Goal: Contribute content: Add original content to the website for others to see

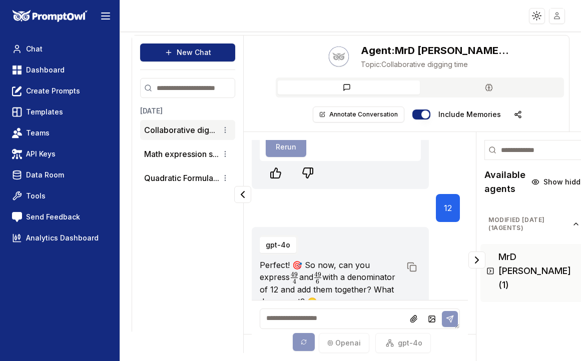
scroll to position [1679, 0]
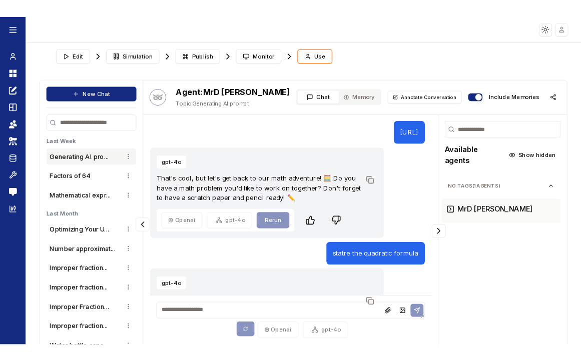
scroll to position [38, 0]
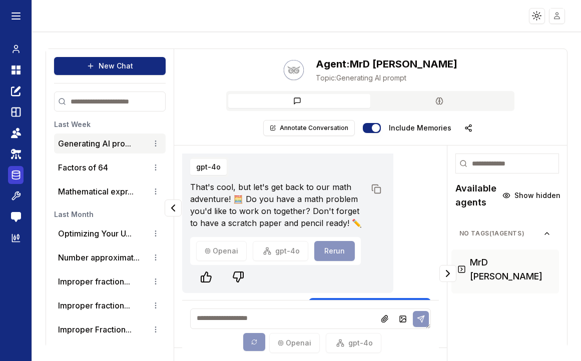
click at [16, 176] on icon at bounding box center [16, 175] width 8 height 1
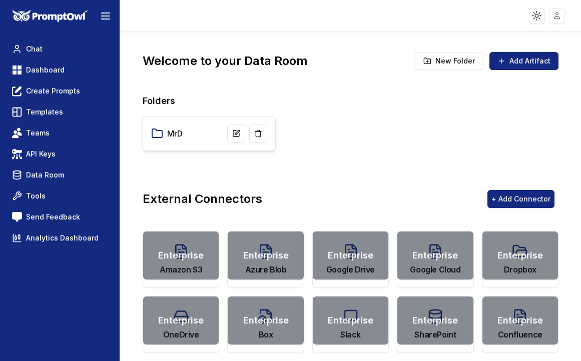
click at [205, 133] on div "MrD" at bounding box center [209, 134] width 116 height 18
click at [171, 134] on link "MrD" at bounding box center [175, 134] width 16 height 12
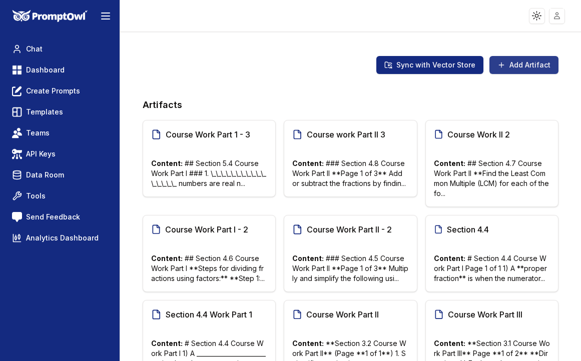
click at [499, 67] on icon at bounding box center [501, 65] width 8 height 8
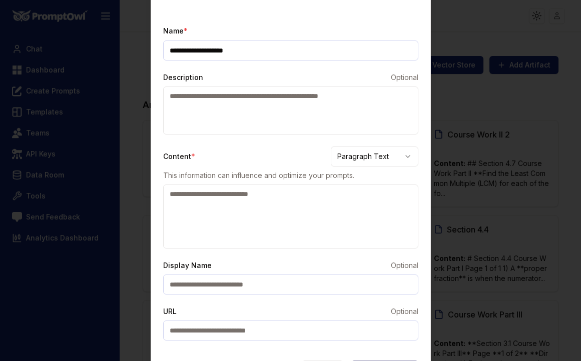
type input "**********"
click at [250, 102] on textarea "Description" at bounding box center [290, 111] width 255 height 48
type textarea "**********"
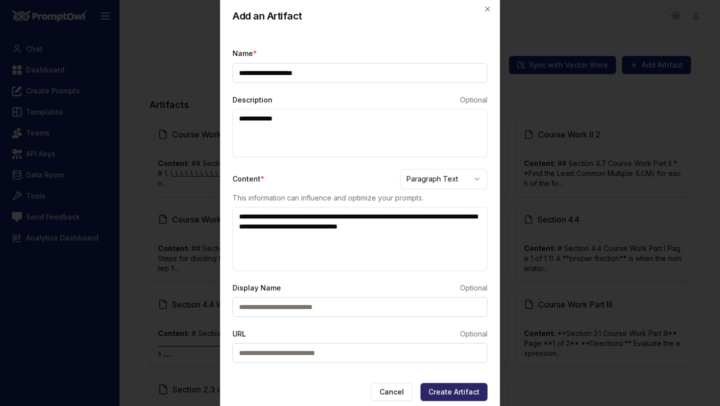
type textarea "**********"
click at [470, 181] on body "Toggle theme Toggle user menu Chat Dashboard Create Prompts Templates Teams API…" at bounding box center [360, 203] width 720 height 406
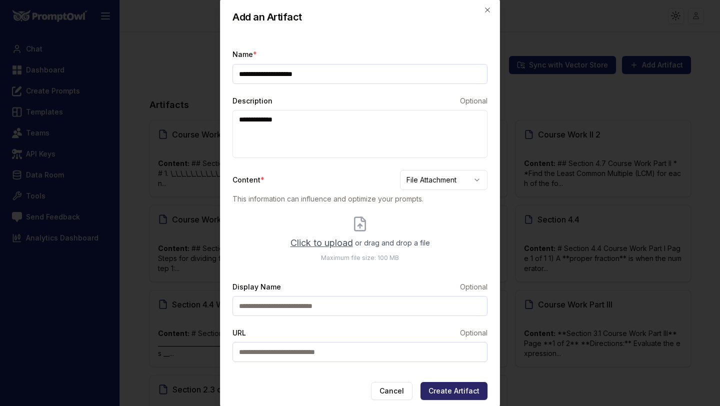
click at [327, 244] on span "Click to upload" at bounding box center [322, 243] width 63 height 14
click at [0, 0] on input "Click to upload or drag and drop a file Maximum file size: 100 MB" at bounding box center [0, 0] width 0 height 0
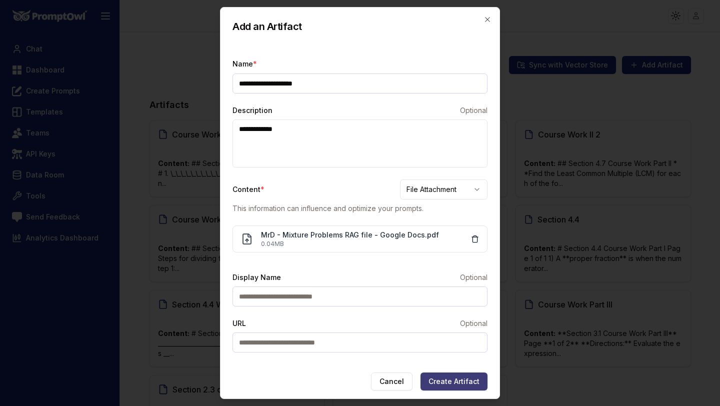
click at [455, 361] on button "Create Artifact" at bounding box center [454, 382] width 67 height 18
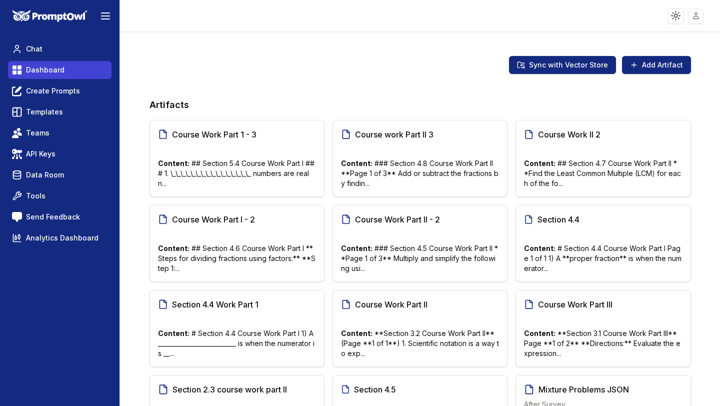
click at [48, 66] on span "Dashboard" at bounding box center [45, 70] width 39 height 10
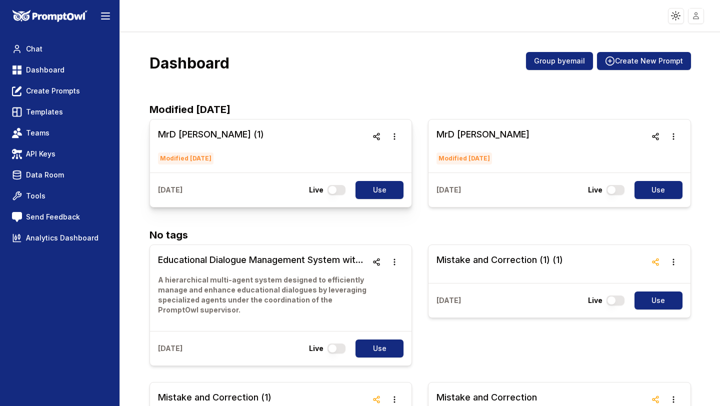
click at [195, 137] on h3 "MrD Test (1)" at bounding box center [211, 135] width 106 height 14
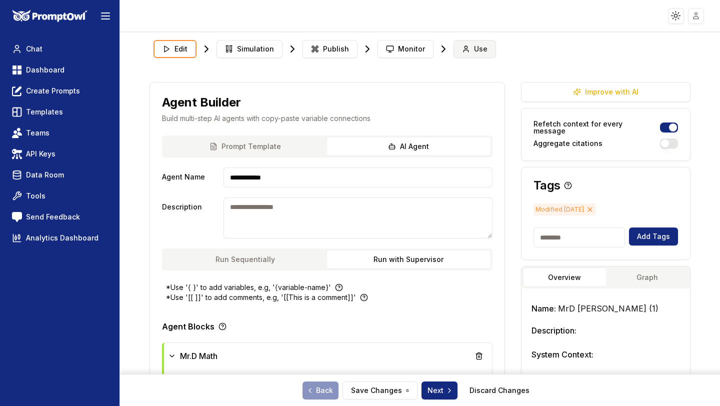
click at [474, 46] on span "Use" at bounding box center [481, 49] width 14 height 10
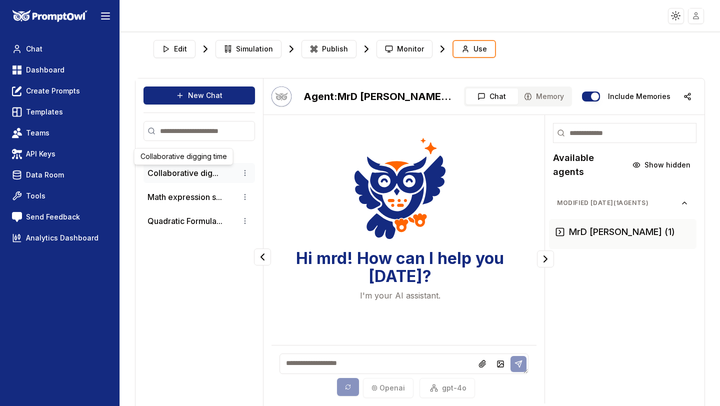
click at [183, 172] on button "Collaborative dig..." at bounding box center [183, 173] width 71 height 12
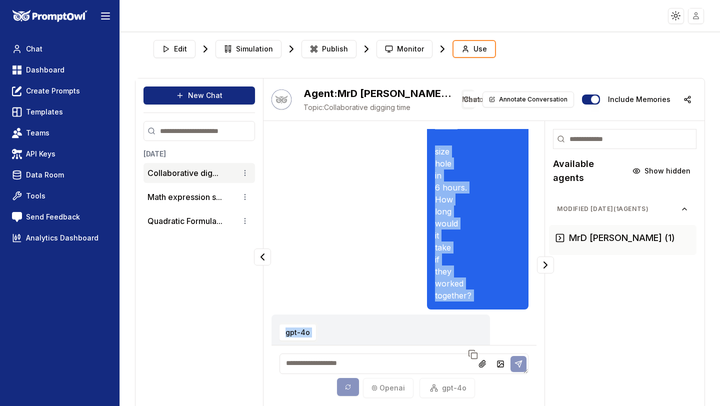
scroll to position [337, 0]
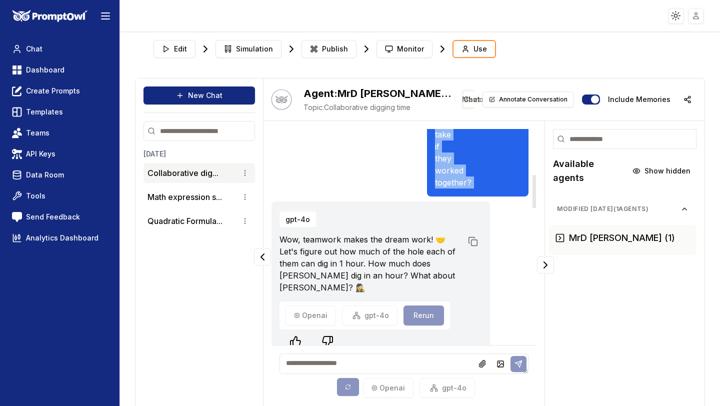
drag, startPoint x: 486, startPoint y: 146, endPoint x: 520, endPoint y: 197, distance: 61.3
copy div "Working alone, Taylor can dig a 7 ft by 7 ft hole in 4 hours. Zach can dig the …"
click at [315, 54] on button "Publish" at bounding box center [329, 49] width 55 height 18
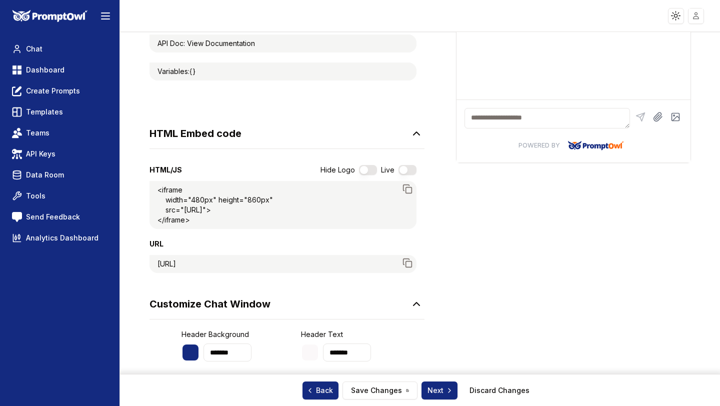
scroll to position [481, 0]
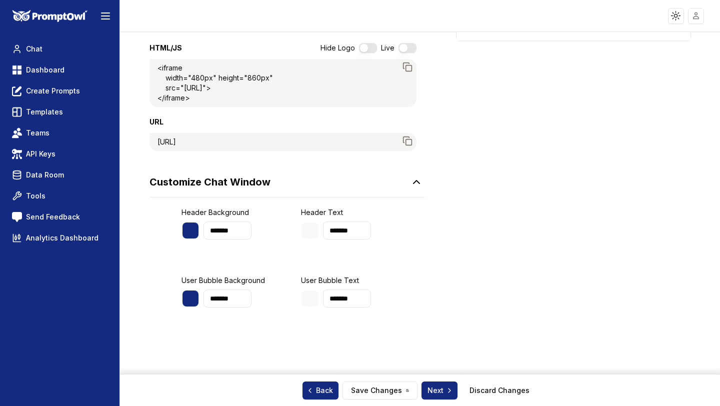
click at [412, 46] on button "button" at bounding box center [408, 48] width 18 height 10
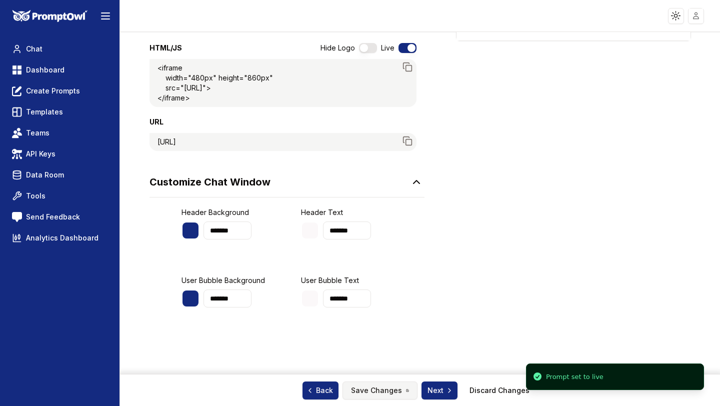
click at [379, 385] on button "Save Changes" at bounding box center [380, 391] width 75 height 18
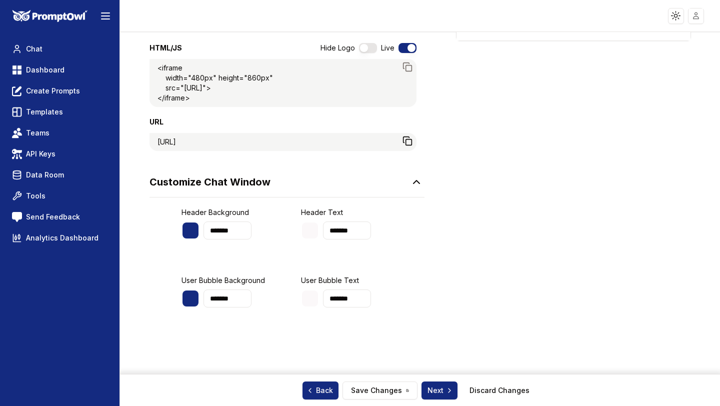
click at [406, 146] on icon at bounding box center [408, 141] width 10 height 10
drag, startPoint x: 251, startPoint y: 165, endPoint x: 158, endPoint y: 155, distance: 94.0
click at [158, 147] on div "https://app.promptowl.ai/chatPopup/68121039b5493f82b005bc44/68b5cfbffb23ebf7b53…" at bounding box center [167, 142] width 19 height 10
copy div "https://app.promptowl.ai/chatPopup/68121039b5493f82b005bc44/68b5cfbffb23ebf7b53…"
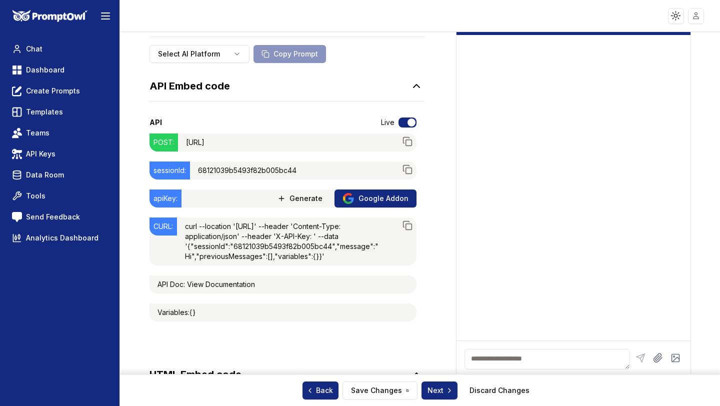
scroll to position [0, 0]
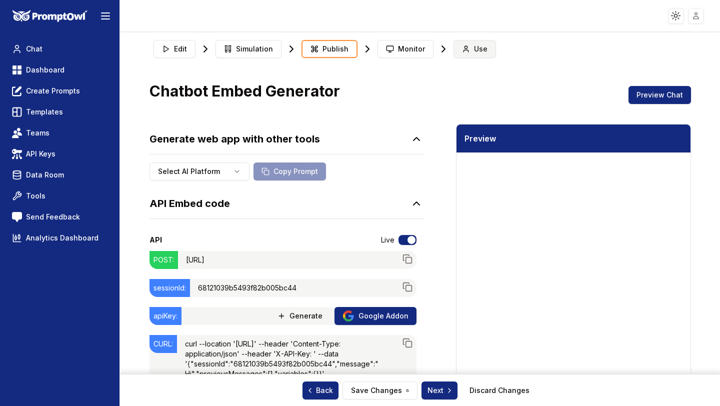
click at [467, 49] on button "Use" at bounding box center [475, 49] width 43 height 18
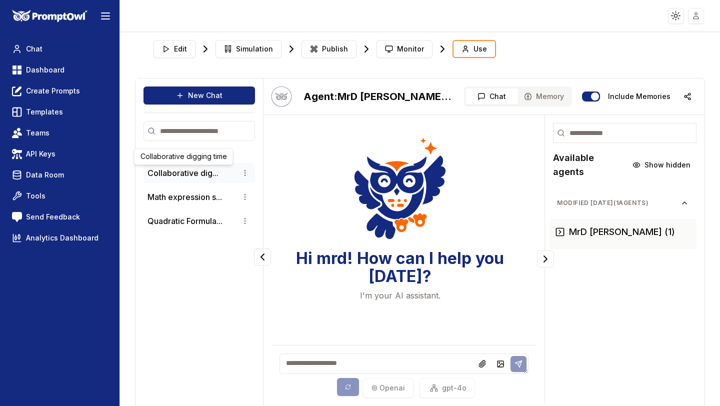
click at [196, 170] on button "Collaborative dig..." at bounding box center [183, 173] width 71 height 12
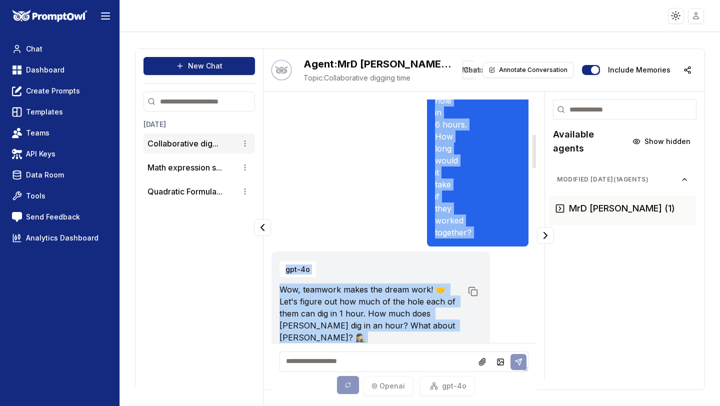
scroll to position [341, 0]
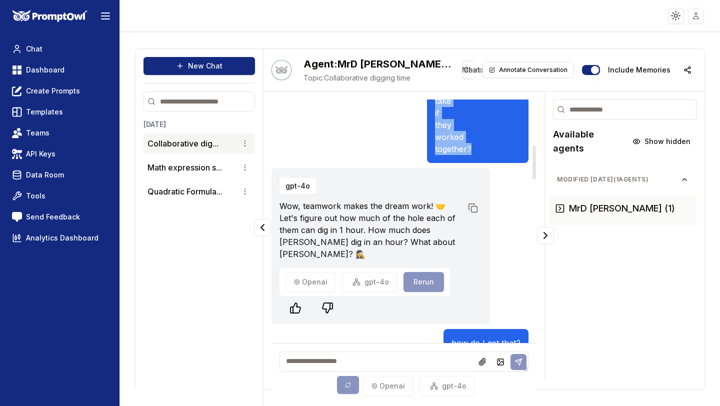
drag, startPoint x: 485, startPoint y: 114, endPoint x: 521, endPoint y: 145, distance: 46.8
copy div "Working alone, Taylor can dig a 7 ft by 7 ft hole in 4 hours. Zach can dig the …"
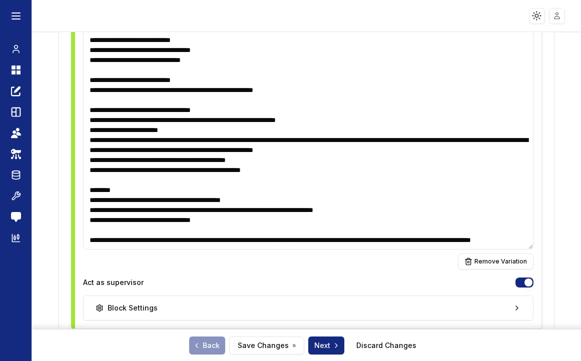
scroll to position [529, 0]
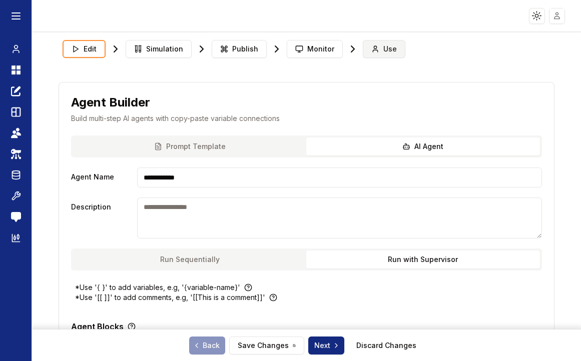
click at [383, 51] on span "Use" at bounding box center [390, 49] width 14 height 10
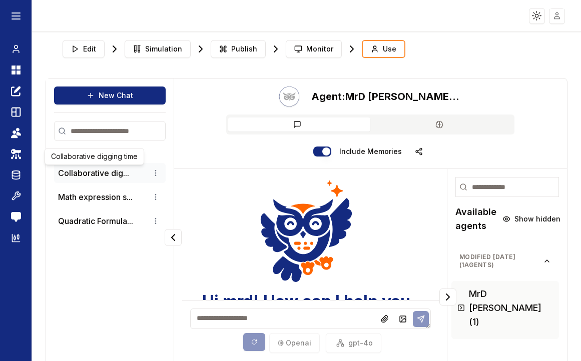
click at [94, 178] on button "Collaborative dig..." at bounding box center [93, 173] width 71 height 12
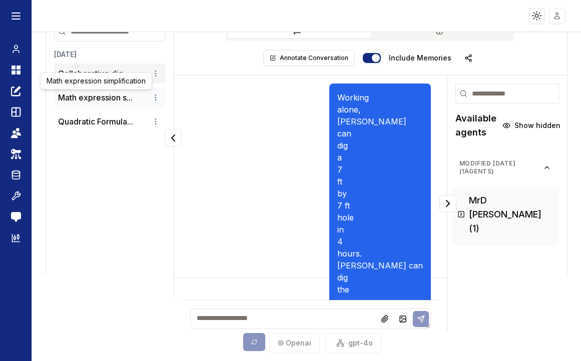
click at [112, 101] on button "Math expression s..." at bounding box center [95, 98] width 75 height 12
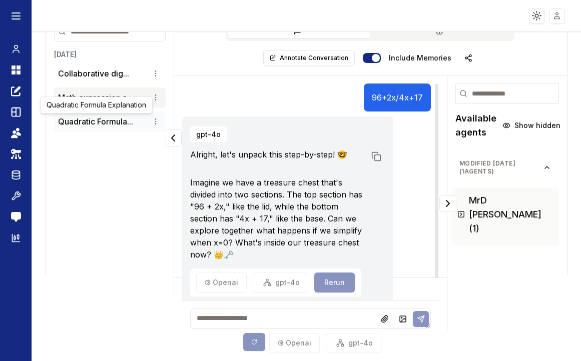
click at [128, 125] on button "Quadratic Formula..." at bounding box center [95, 122] width 75 height 12
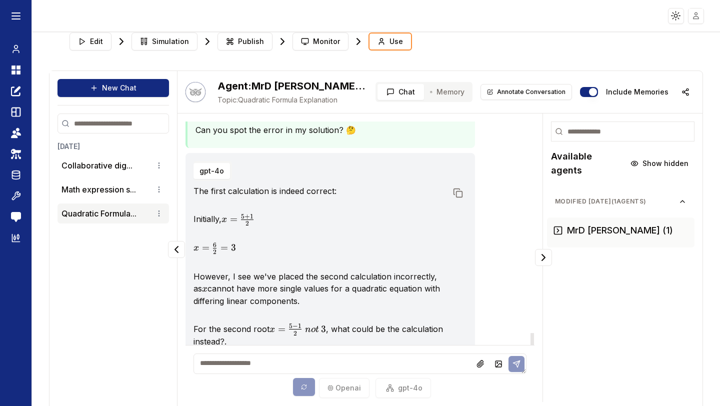
scroll to position [1644, 0]
